Goal: Task Accomplishment & Management: Manage account settings

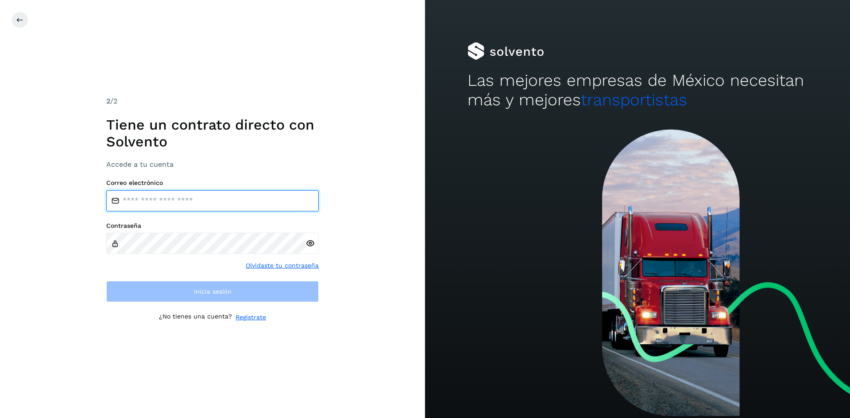
click at [235, 204] on input "email" at bounding box center [212, 200] width 213 height 21
type input "**********"
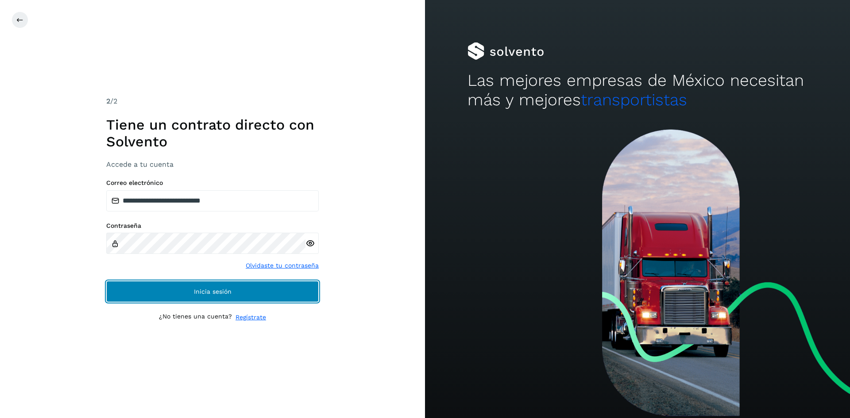
click at [206, 288] on button "Inicia sesión" at bounding box center [212, 291] width 213 height 21
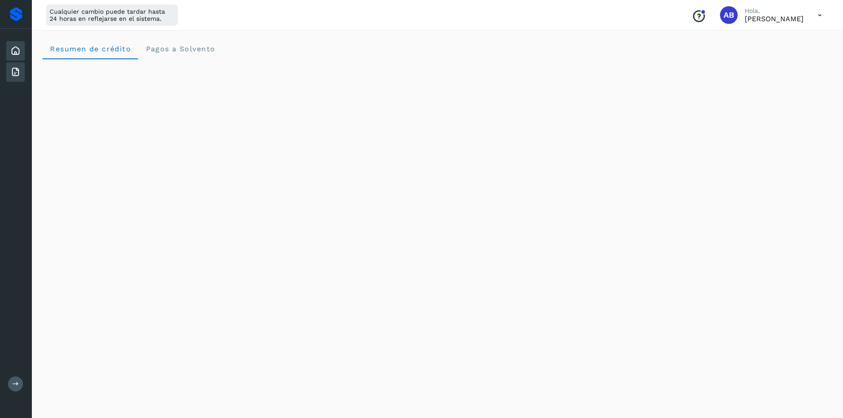
click at [14, 71] on icon at bounding box center [15, 72] width 11 height 11
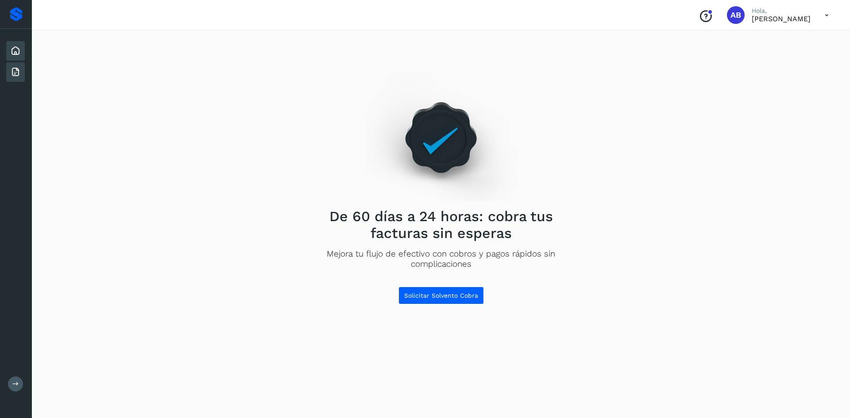
click at [16, 56] on icon at bounding box center [15, 51] width 11 height 11
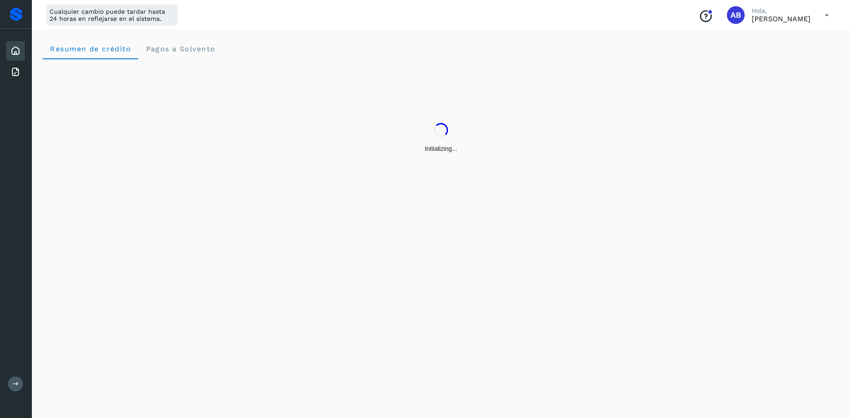
click at [12, 386] on icon at bounding box center [15, 384] width 7 height 7
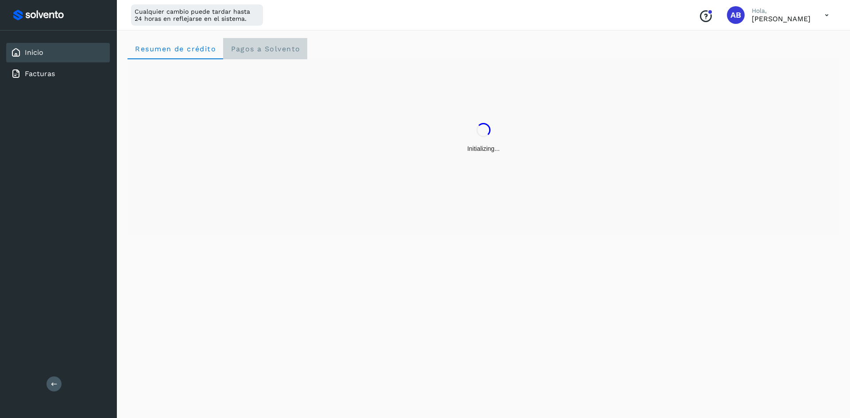
click at [265, 45] on span "Pagos a Solvento" at bounding box center [265, 49] width 70 height 8
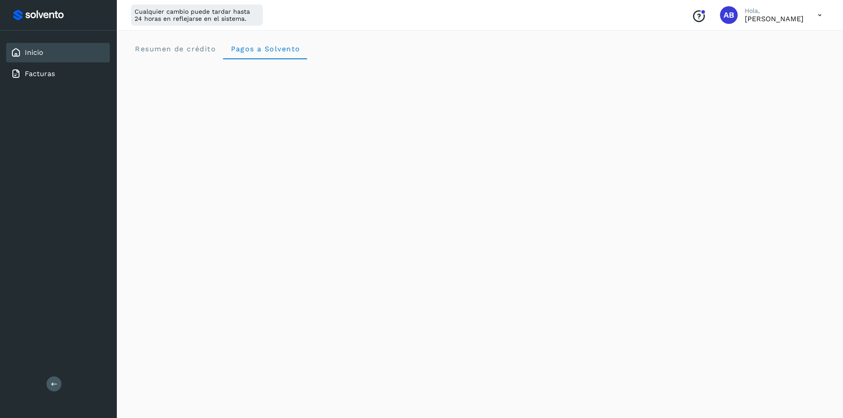
click at [816, 15] on icon at bounding box center [820, 15] width 18 height 18
click at [749, 58] on div "Cerrar sesión" at bounding box center [775, 57] width 105 height 17
